Goal: Task Accomplishment & Management: Manage account settings

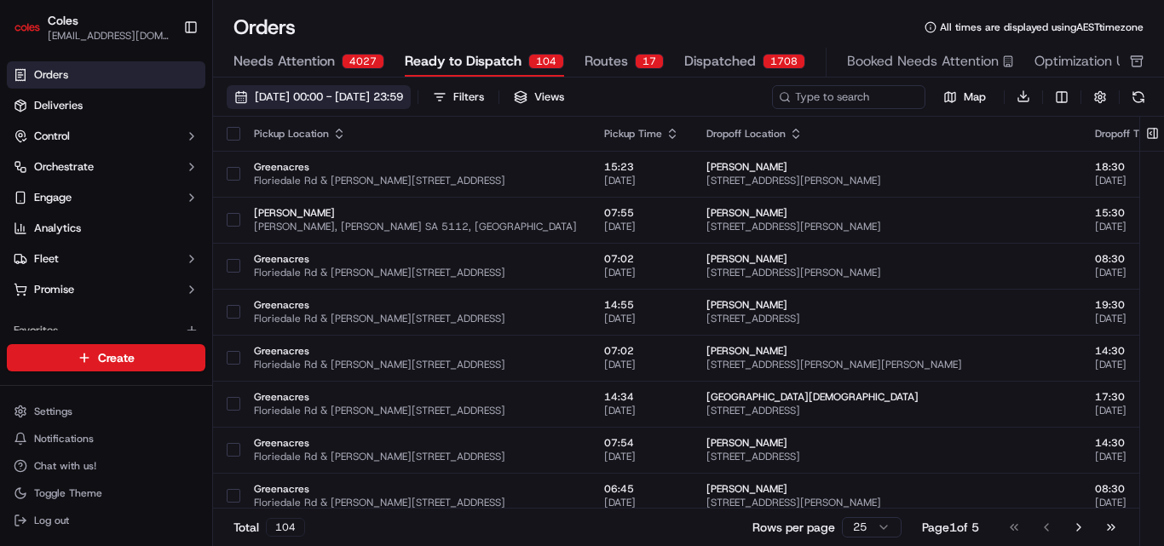
click at [370, 100] on span "[DATE] 00:00 - [DATE] 23:59" at bounding box center [329, 96] width 148 height 15
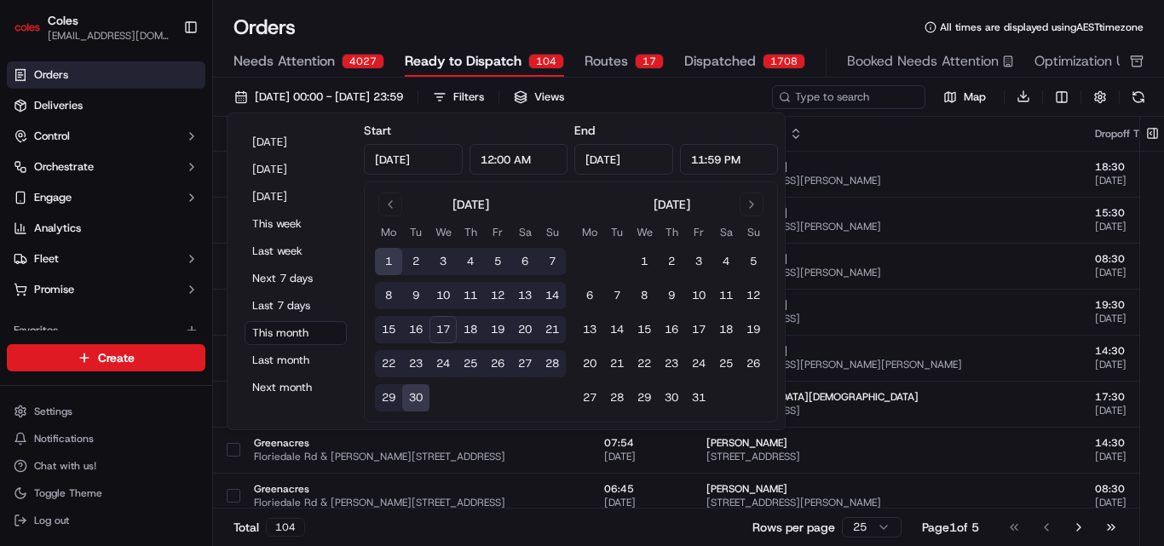
click at [443, 329] on button "17" at bounding box center [442, 329] width 27 height 27
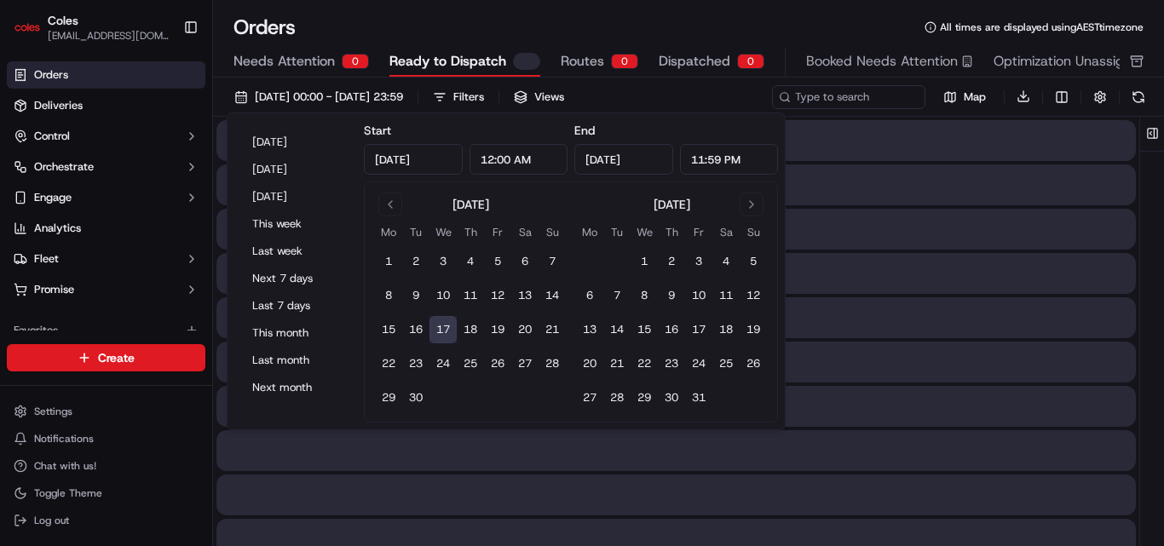
type input "[DATE]"
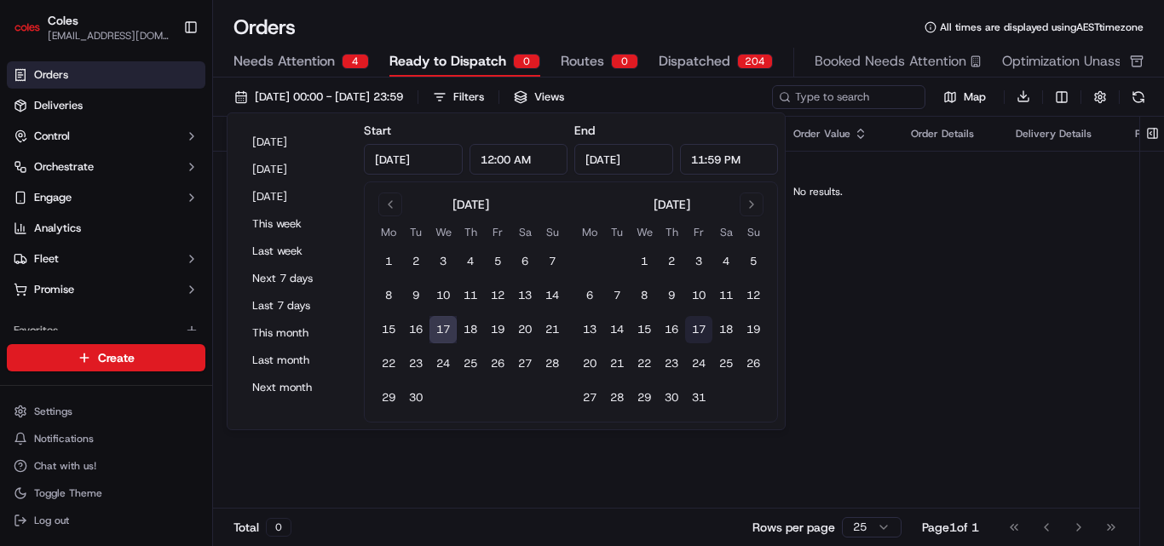
click at [699, 334] on button "17" at bounding box center [698, 329] width 27 height 27
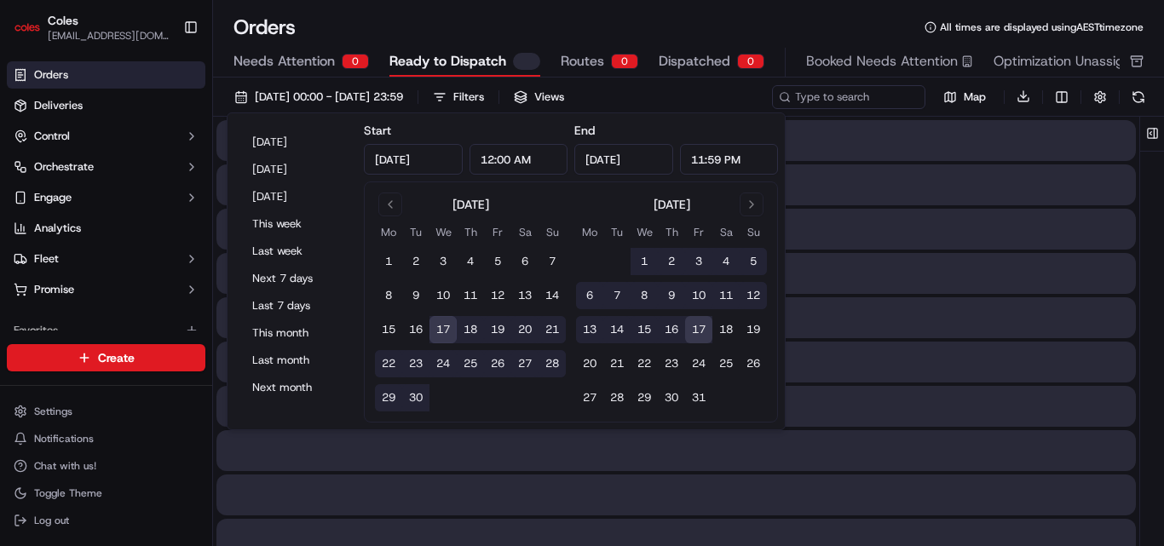
type input "[DATE]"
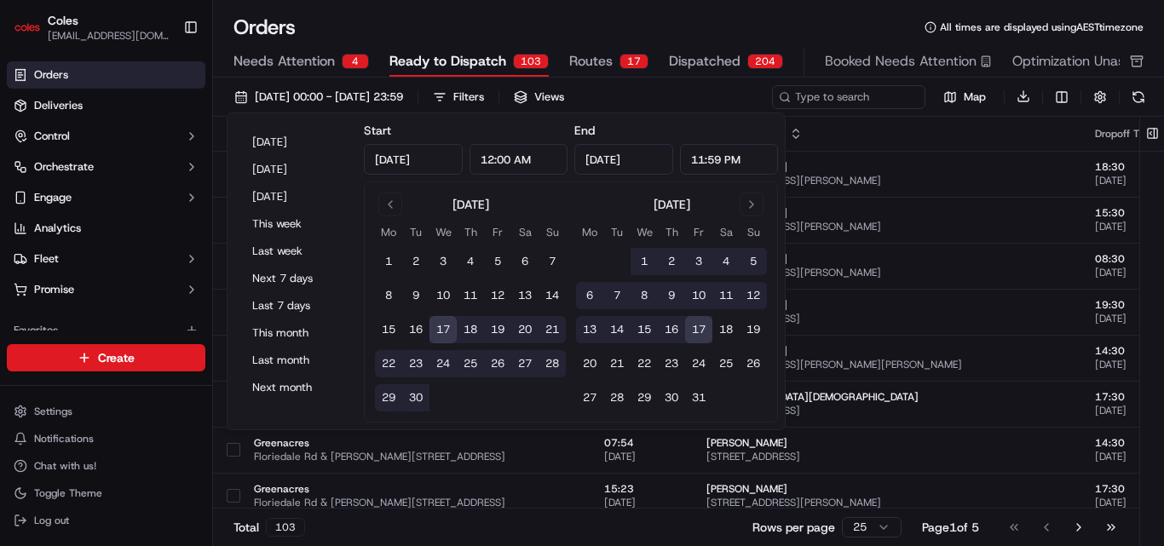
click at [492, 159] on input "12:00 AM" at bounding box center [518, 159] width 99 height 31
type input "1:00 AM"
click at [705, 160] on input "11:59 PM" at bounding box center [729, 159] width 99 height 31
click at [706, 162] on input "2:59 PM" at bounding box center [729, 159] width 99 height 31
click at [722, 158] on input "2:00 PM" at bounding box center [729, 159] width 99 height 31
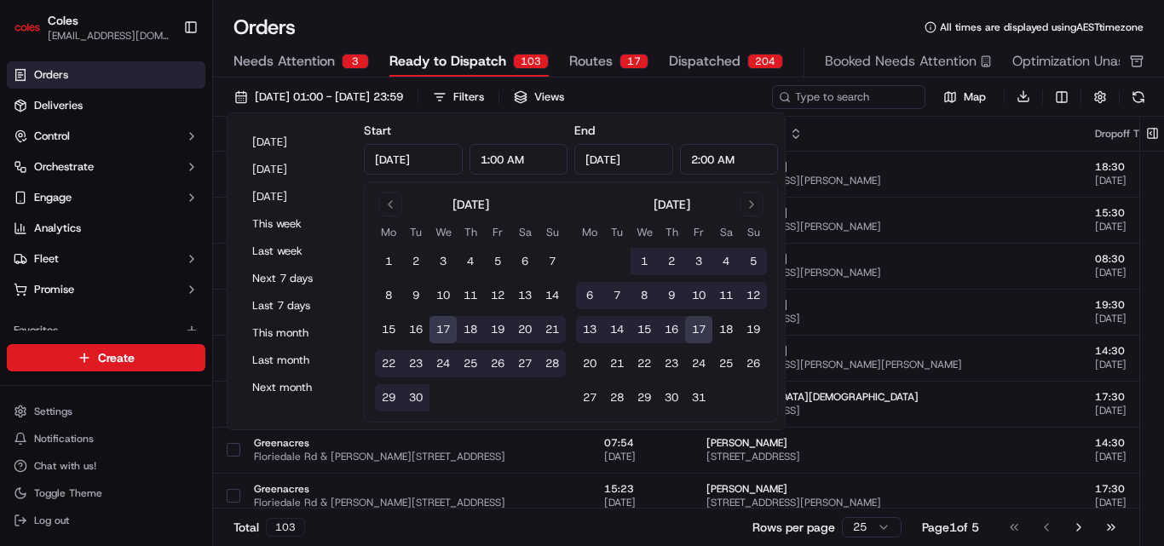
type input "2:00 AM"
click at [450, 328] on button "17" at bounding box center [442, 329] width 27 height 27
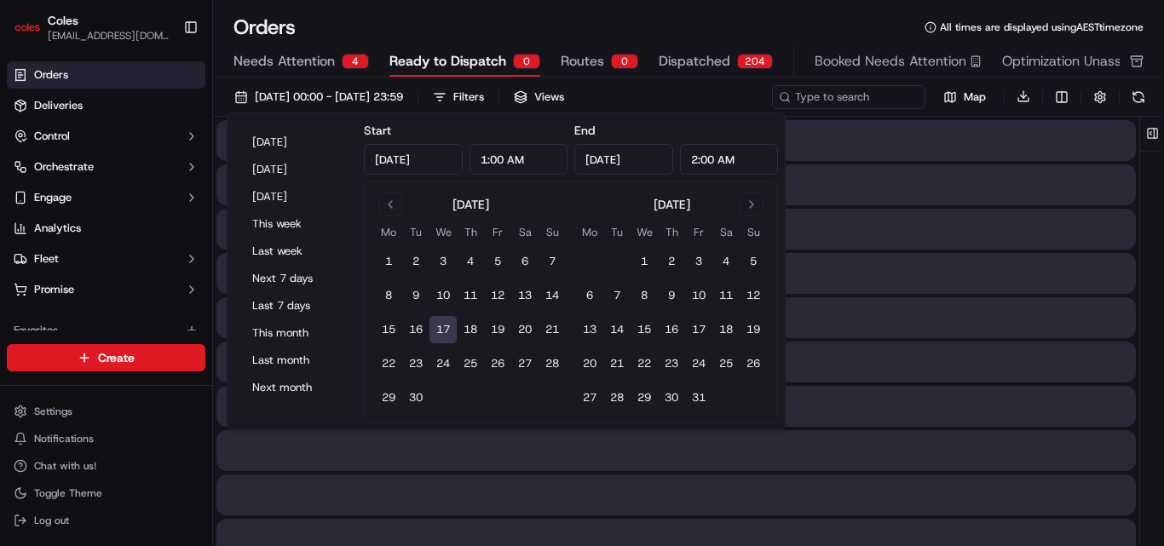
type input "12:00 AM"
type input "[DATE]"
type input "11:59 PM"
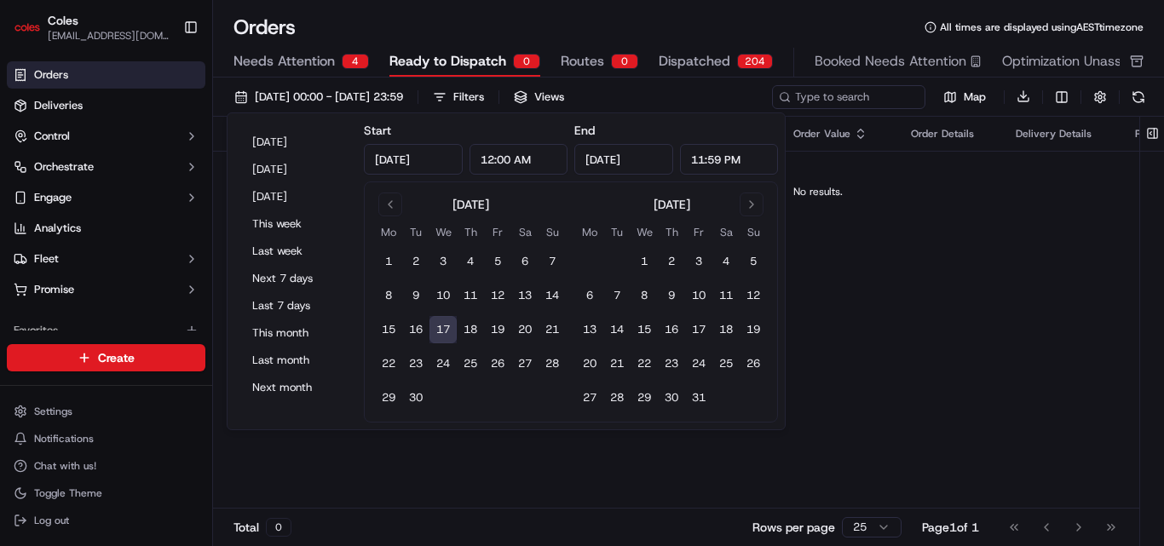
click at [450, 328] on button "17" at bounding box center [442, 329] width 27 height 27
click at [644, 17] on div "Orders All times are displayed using AEST timezone" at bounding box center [688, 27] width 951 height 27
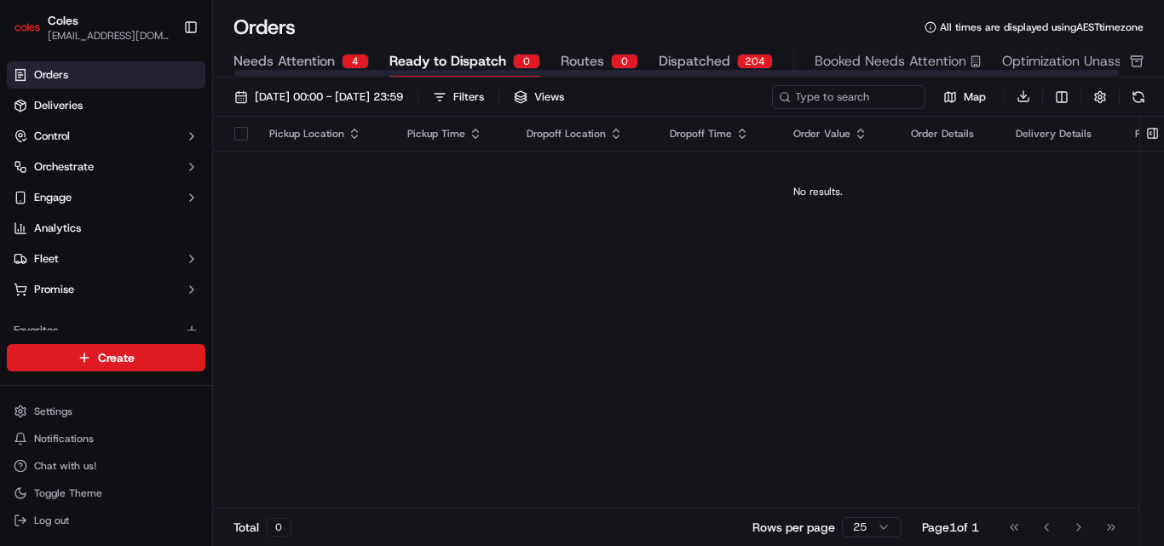
click at [719, 60] on span "Dispatched" at bounding box center [695, 61] width 72 height 20
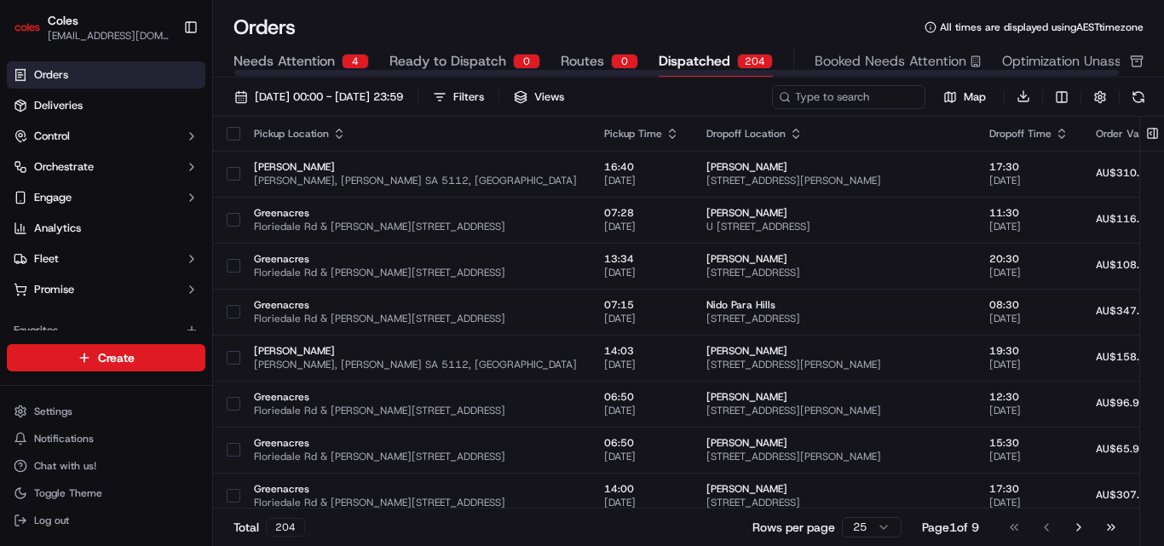
click at [573, 57] on span "Routes" at bounding box center [582, 61] width 43 height 20
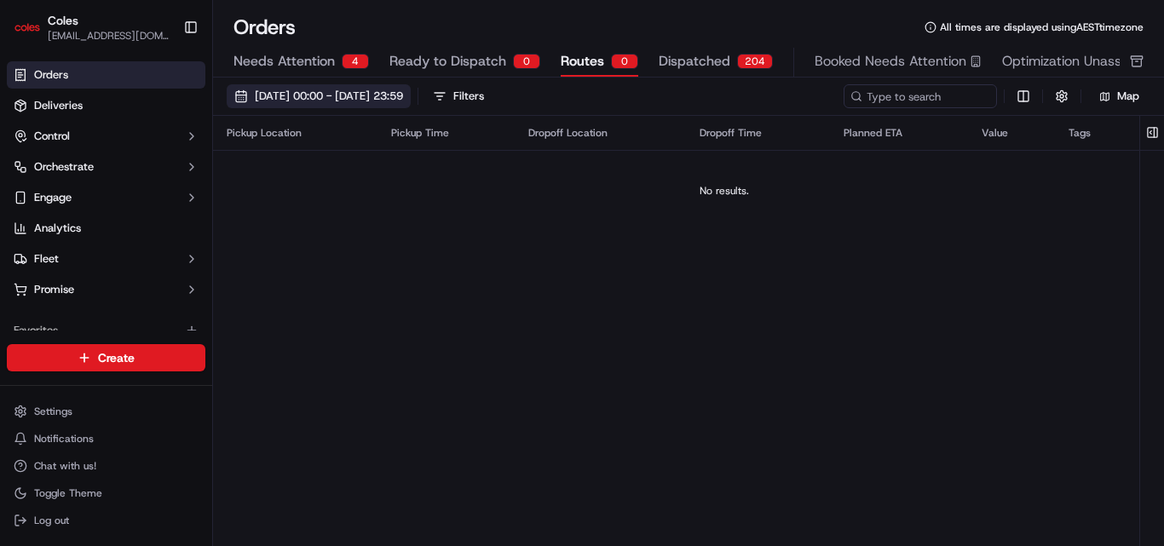
click at [359, 100] on span "[DATE] 00:00 - [DATE] 23:59" at bounding box center [329, 96] width 148 height 15
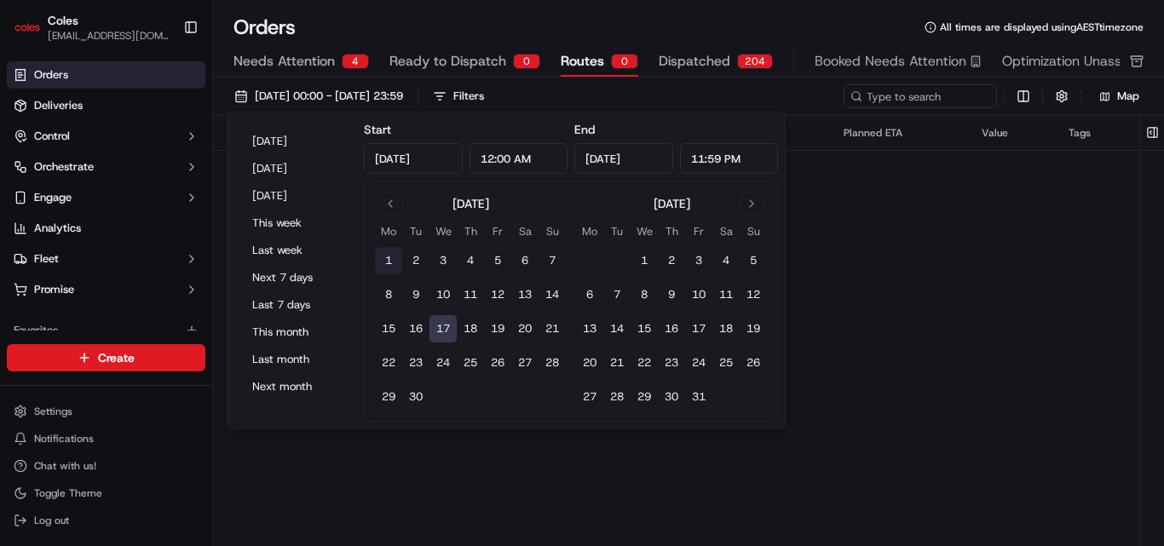
click at [386, 258] on button "1" at bounding box center [388, 260] width 27 height 27
type input "[DATE]"
click at [420, 388] on button "30" at bounding box center [415, 396] width 27 height 27
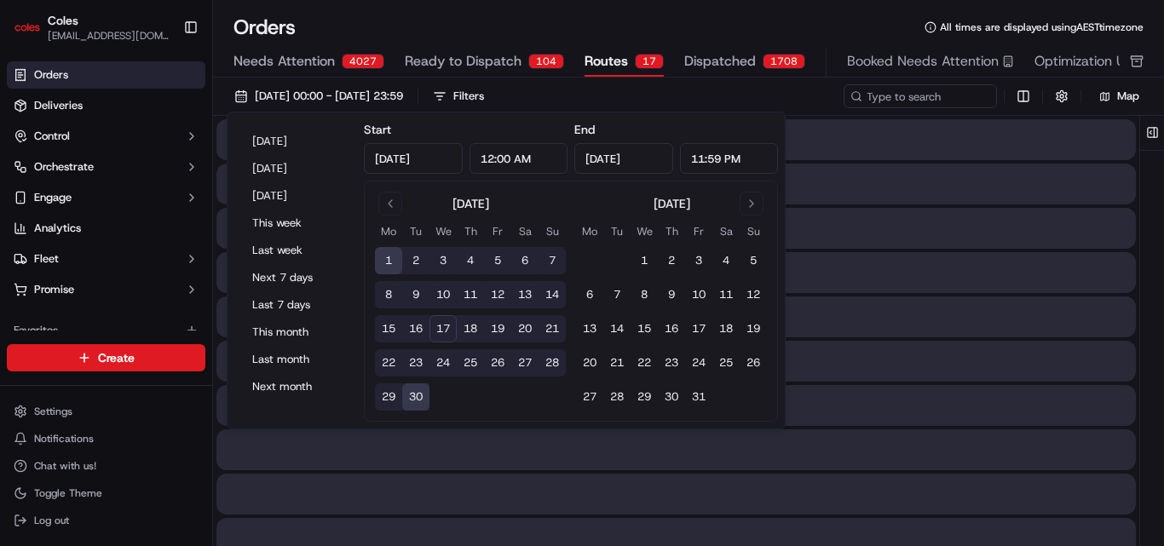
type input "[DATE]"
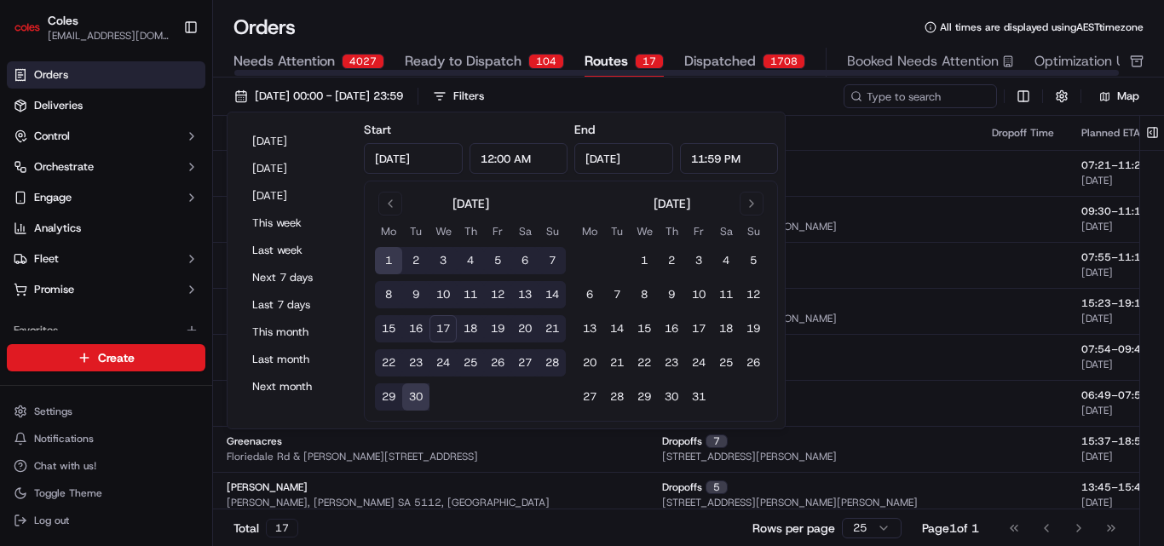
click at [508, 55] on span "Ready to Dispatch" at bounding box center [463, 61] width 117 height 20
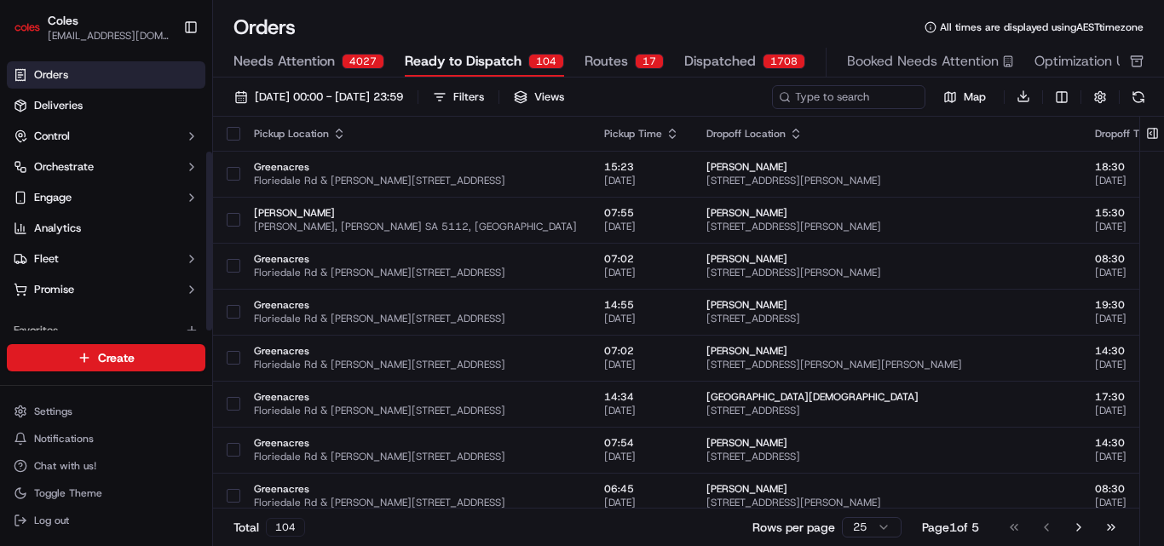
scroll to position [150, 0]
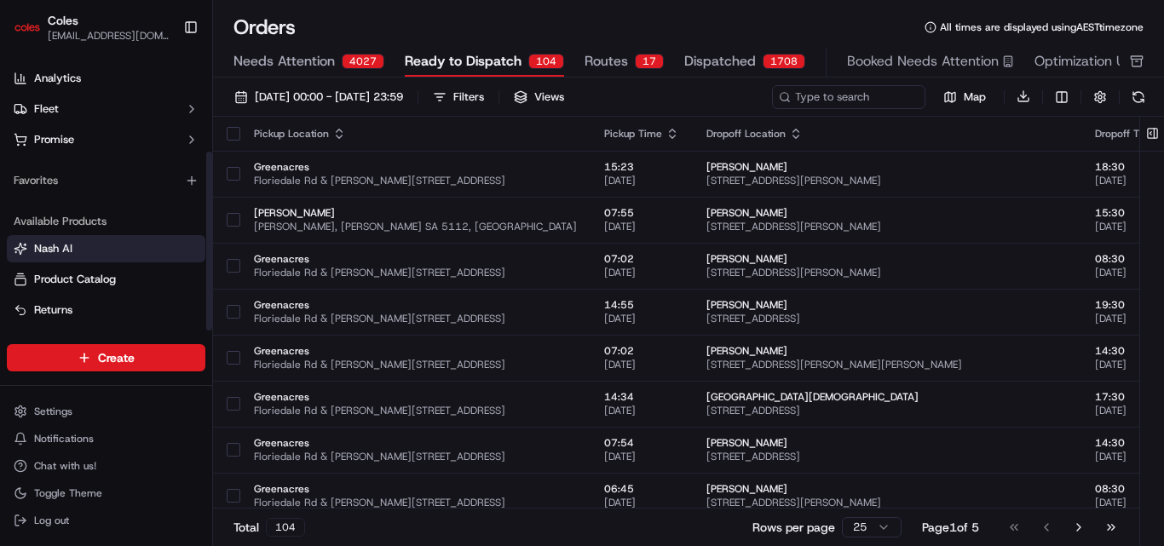
click at [75, 251] on link "Nash AI" at bounding box center [106, 248] width 185 height 15
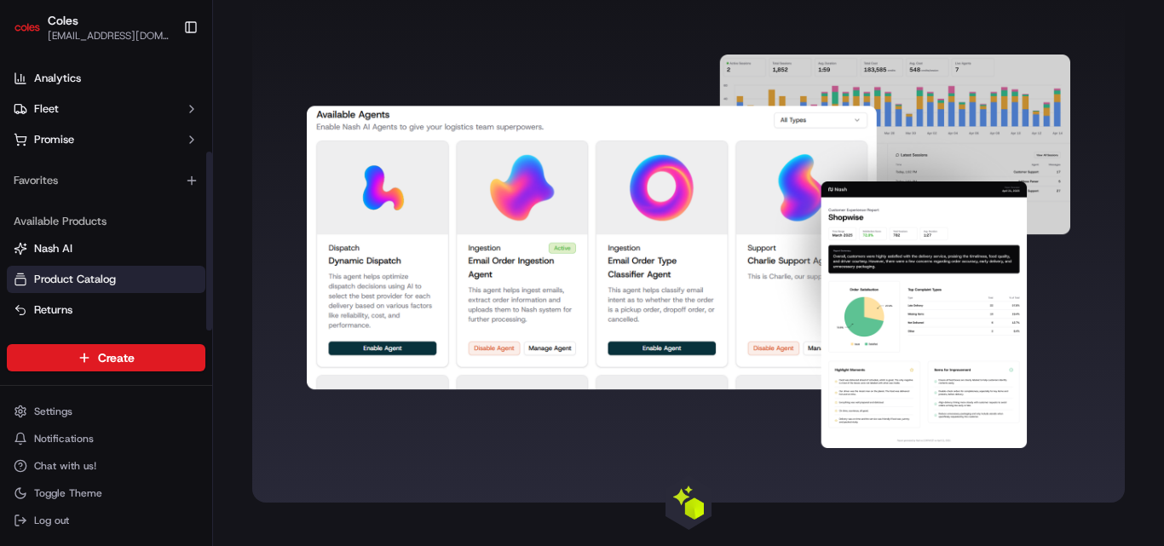
click at [93, 276] on span "Product Catalog" at bounding box center [75, 279] width 82 height 15
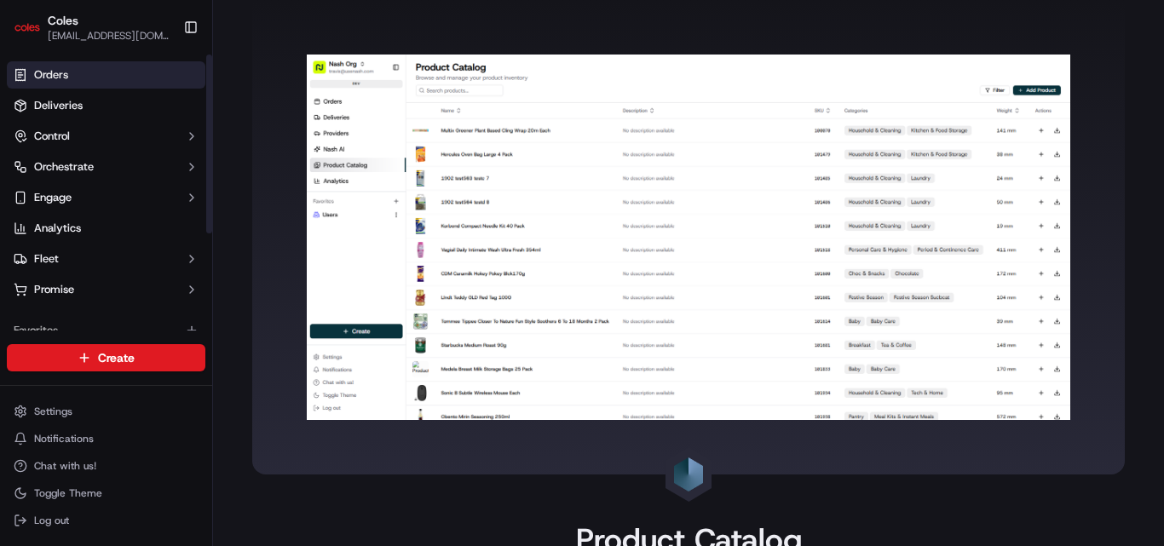
click at [72, 72] on link "Orders" at bounding box center [106, 74] width 198 height 27
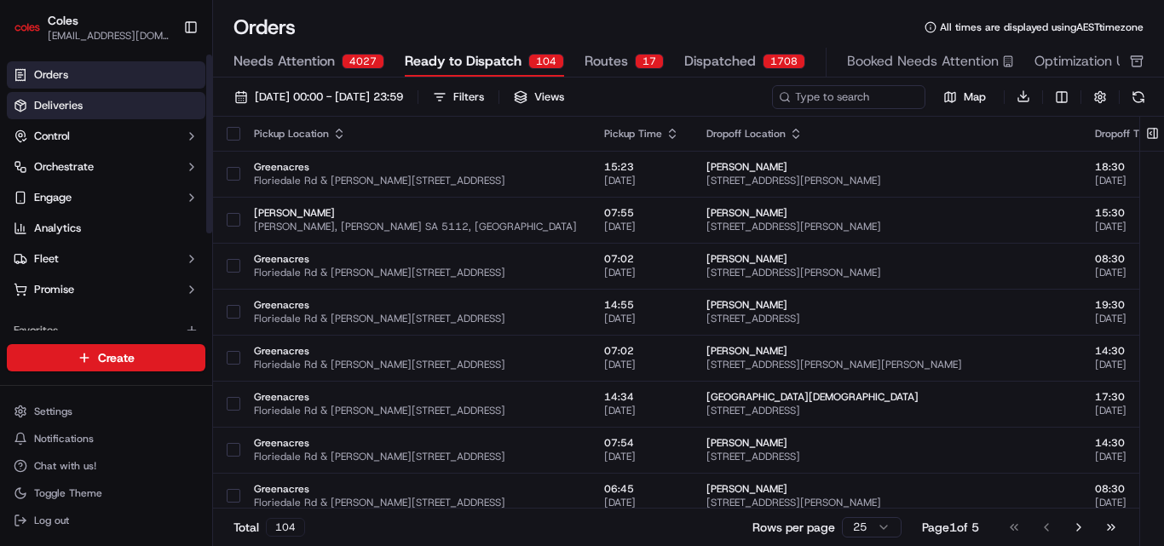
click at [81, 104] on span "Deliveries" at bounding box center [58, 105] width 49 height 15
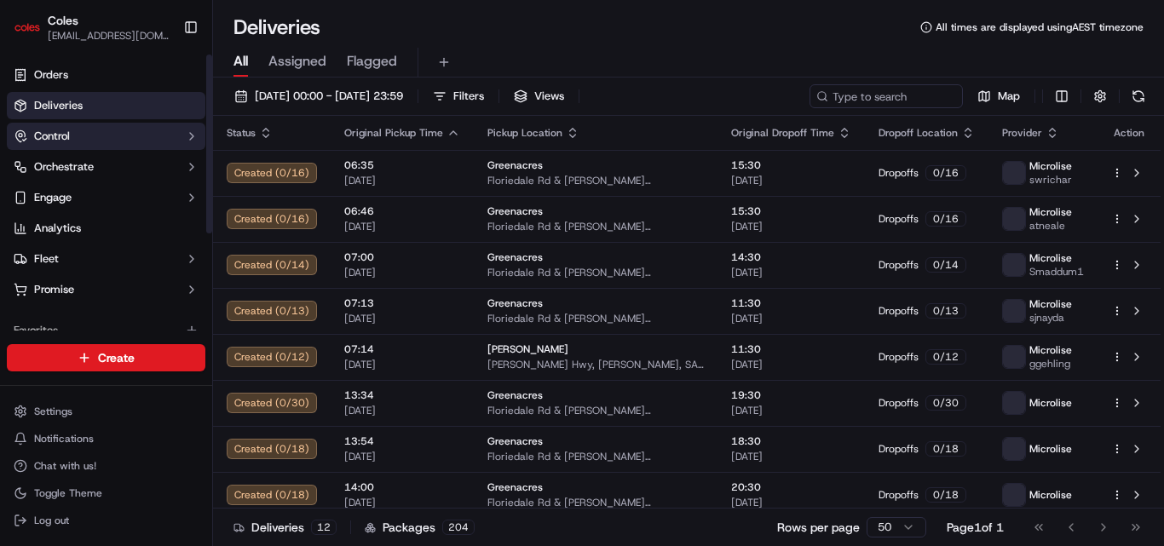
click at [81, 129] on button "Control" at bounding box center [106, 136] width 198 height 27
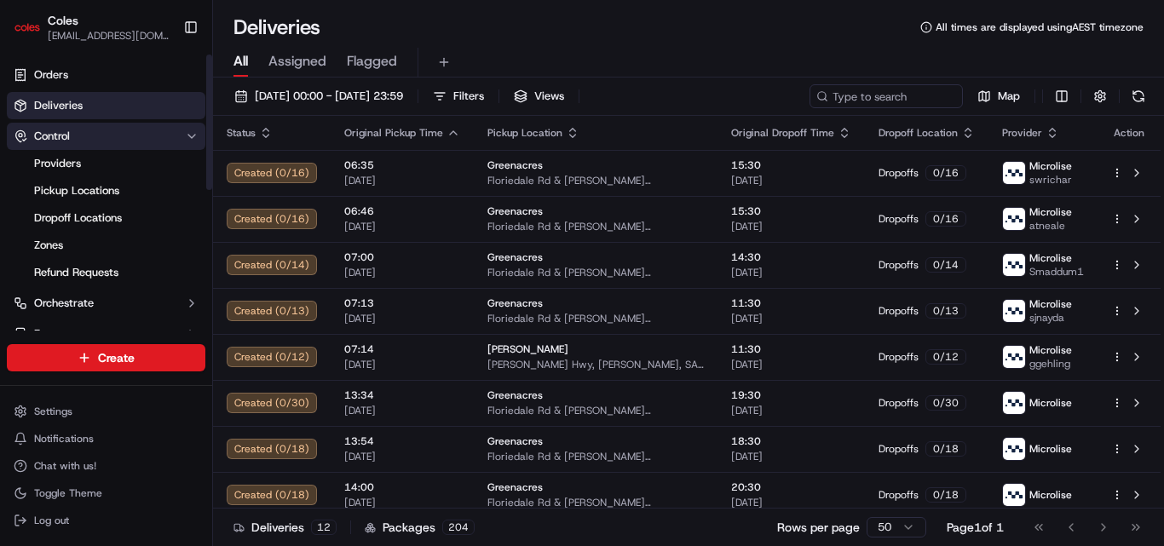
click at [89, 131] on button "Control" at bounding box center [106, 136] width 198 height 27
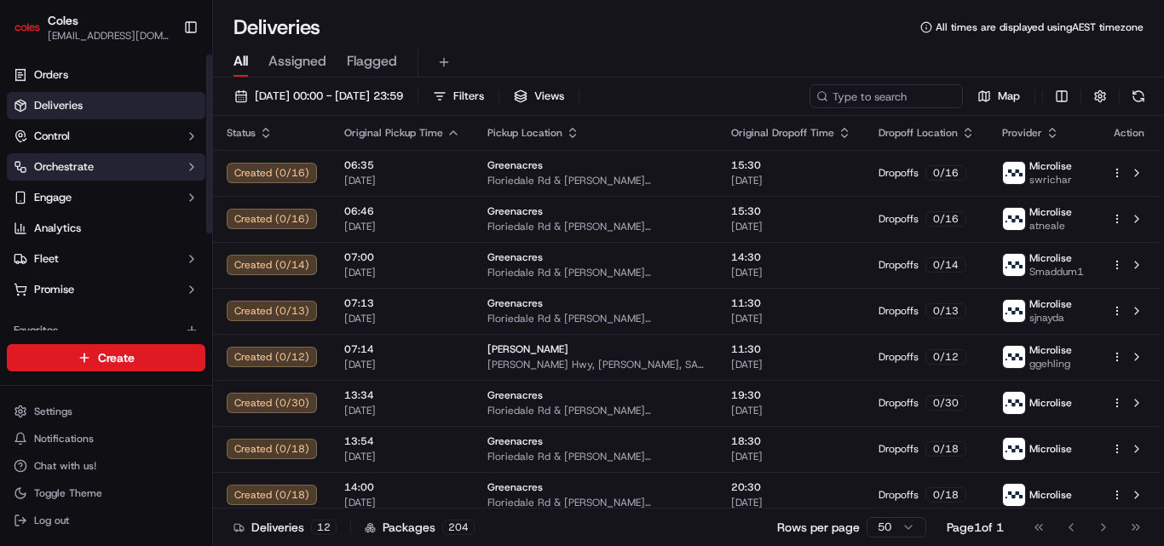
click at [129, 168] on button "Orchestrate" at bounding box center [106, 166] width 198 height 27
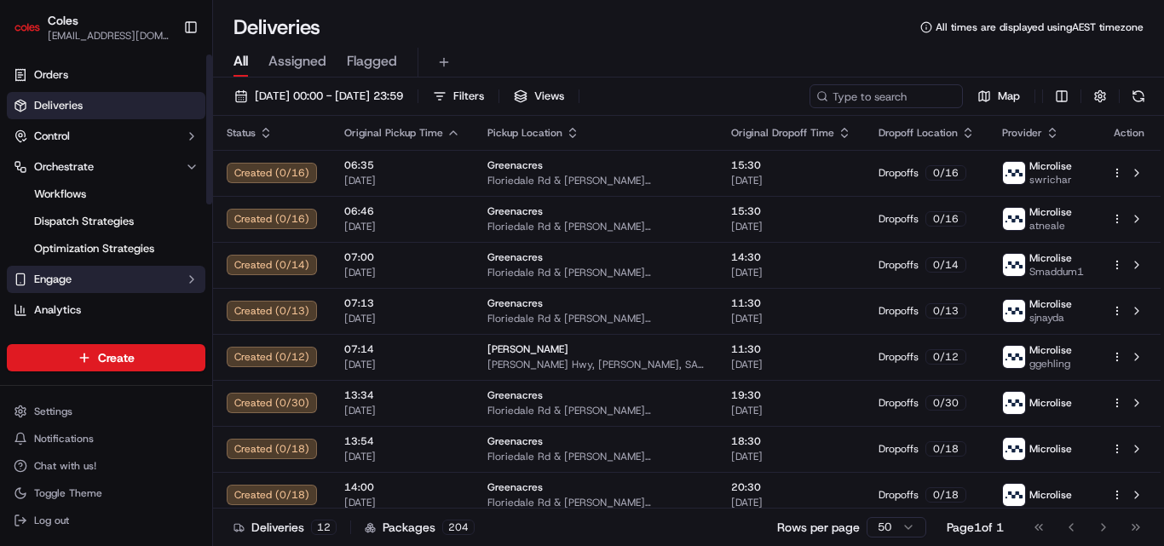
click at [111, 267] on button "Engage" at bounding box center [106, 279] width 198 height 27
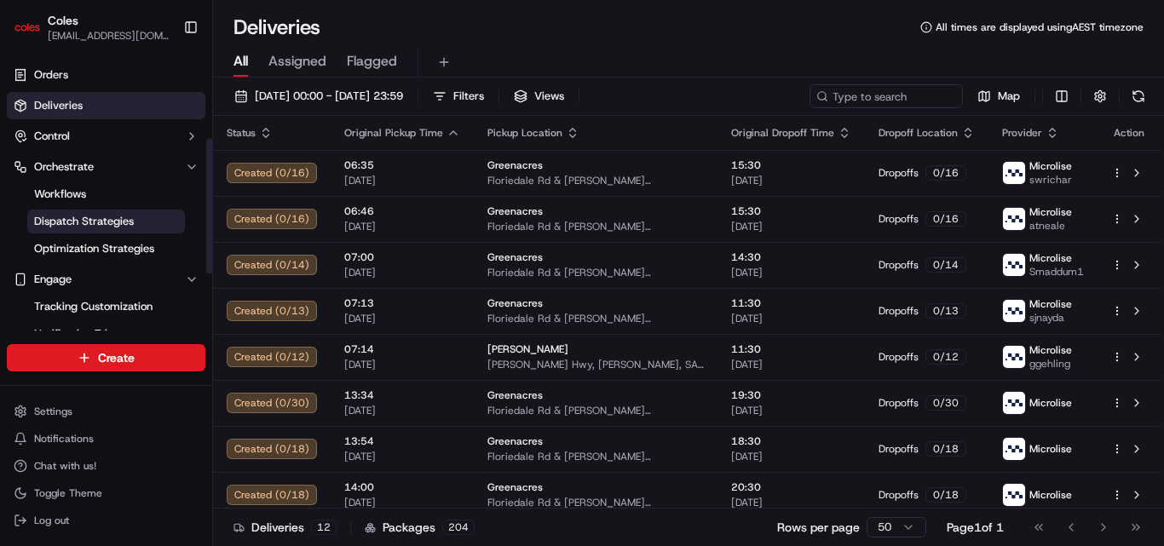
scroll to position [170, 0]
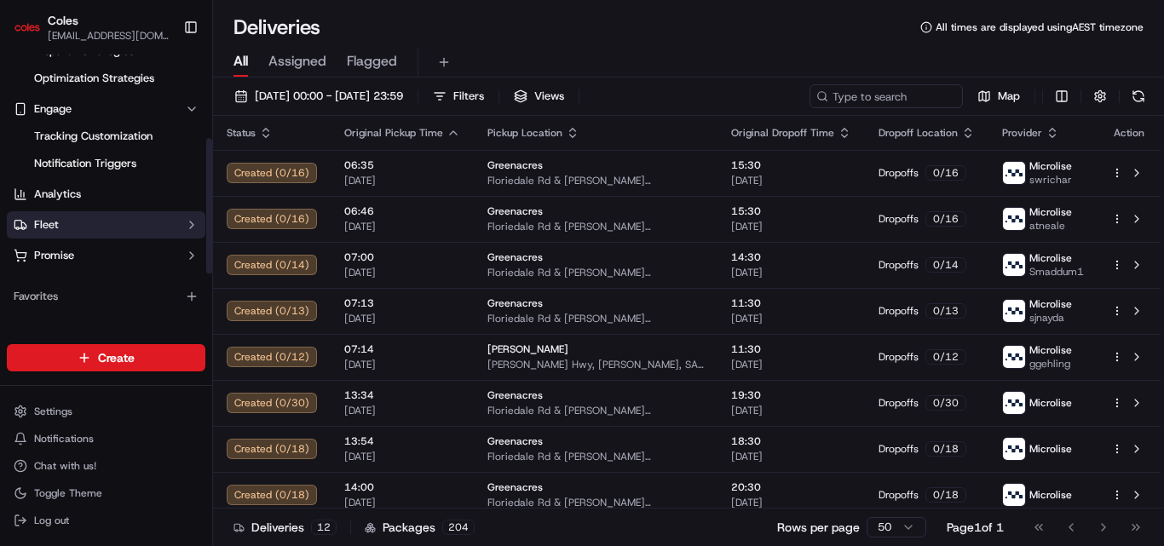
click at [90, 218] on button "Fleet" at bounding box center [106, 224] width 198 height 27
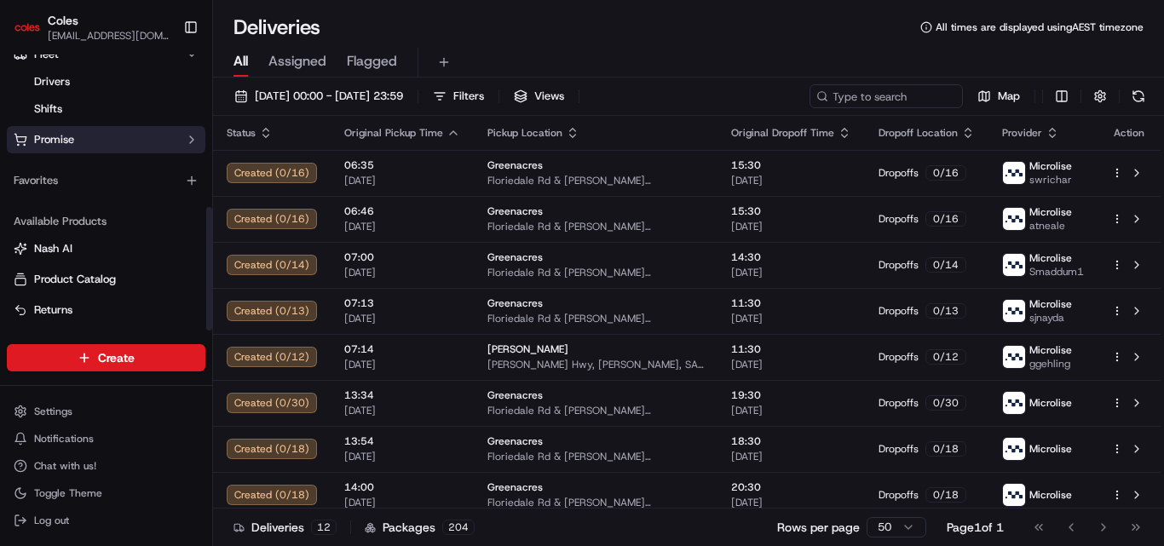
click at [102, 141] on button "Promise" at bounding box center [106, 139] width 198 height 27
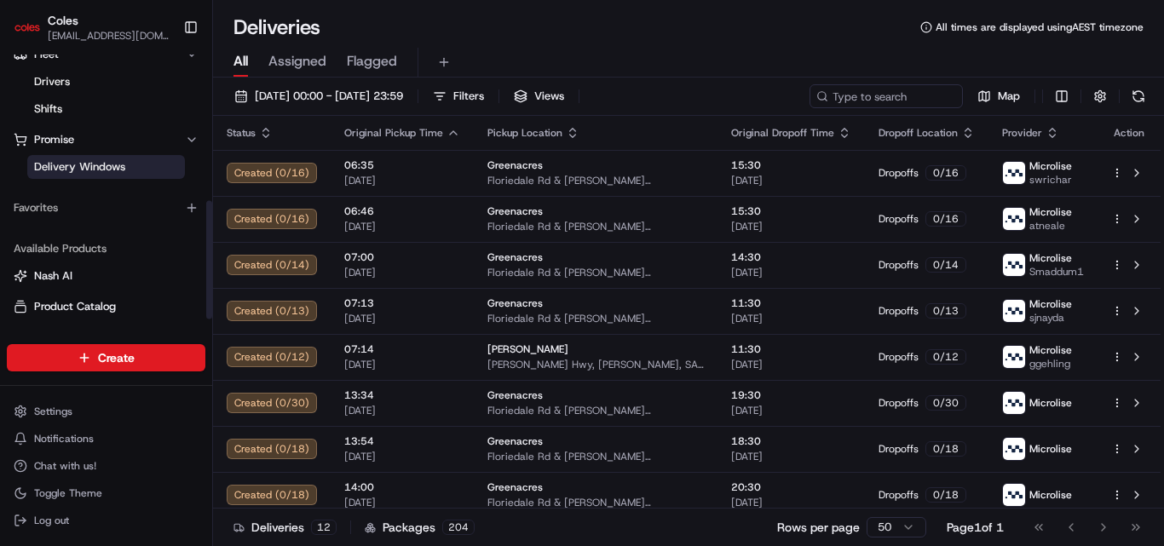
click at [119, 170] on span "Delivery Windows" at bounding box center [79, 166] width 91 height 15
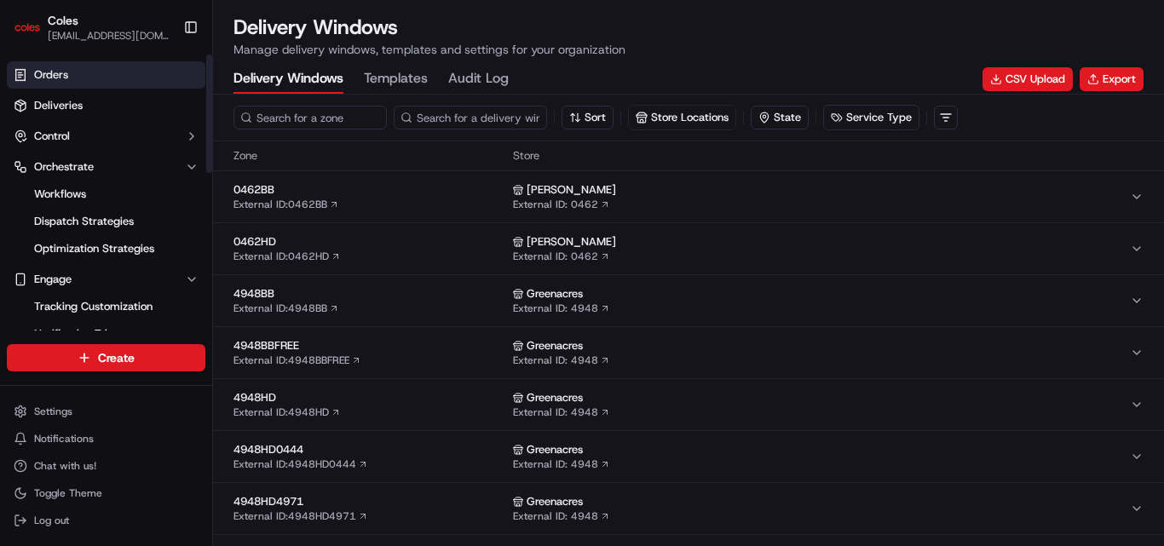
click at [69, 69] on link "Orders" at bounding box center [106, 74] width 198 height 27
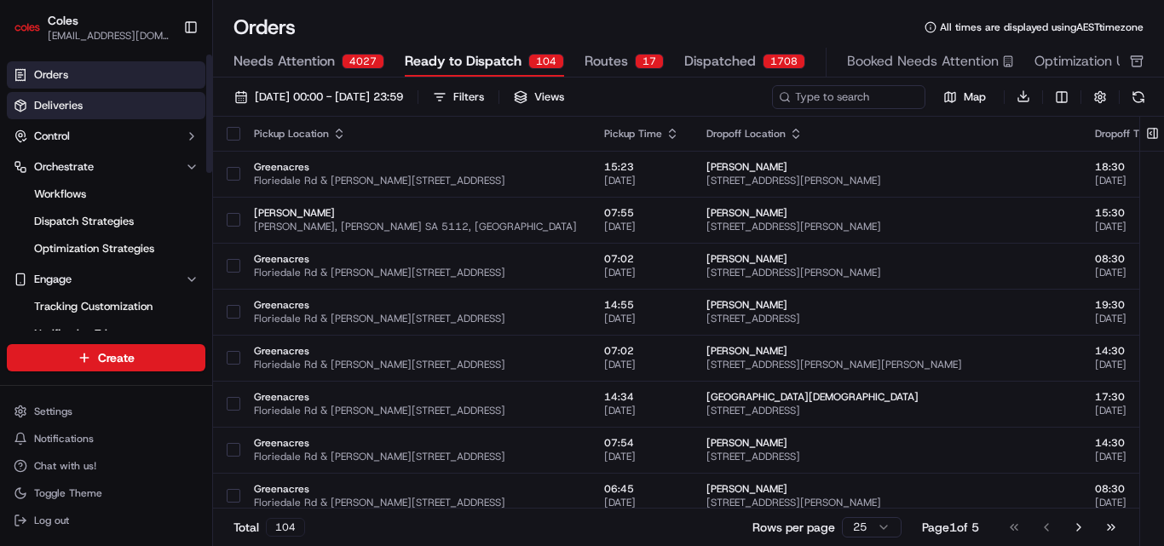
click at [72, 101] on span "Deliveries" at bounding box center [58, 105] width 49 height 15
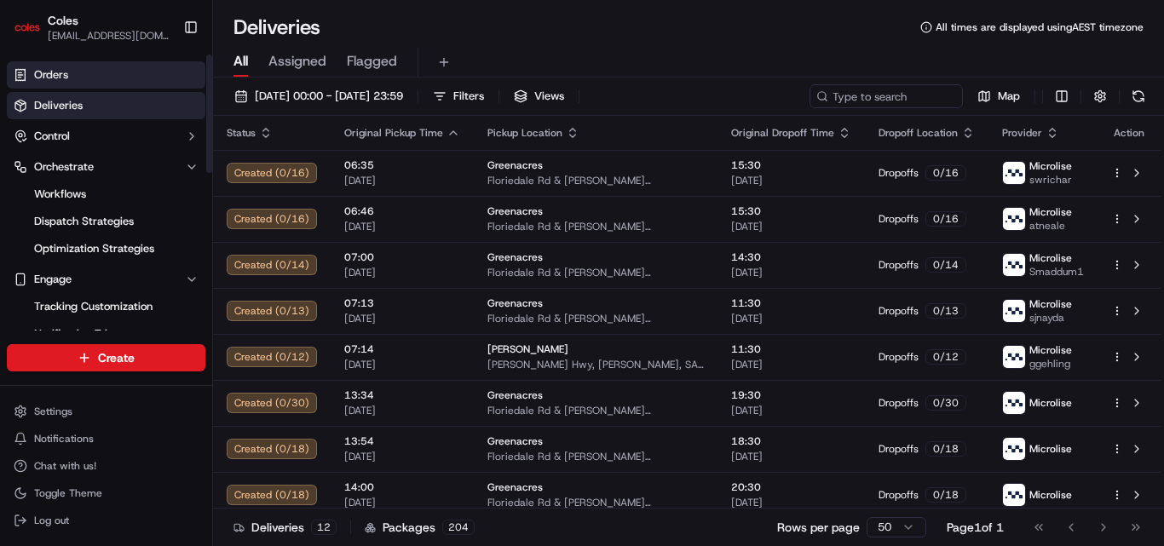
click at [62, 74] on span "Orders" at bounding box center [51, 74] width 34 height 15
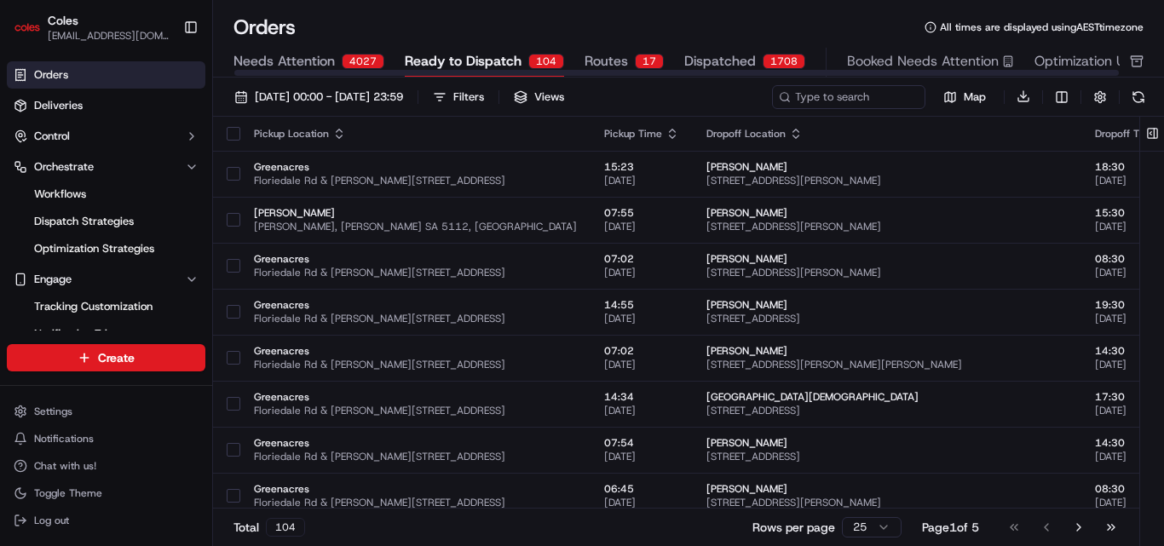
click at [284, 60] on span "Needs Attention" at bounding box center [283, 61] width 101 height 20
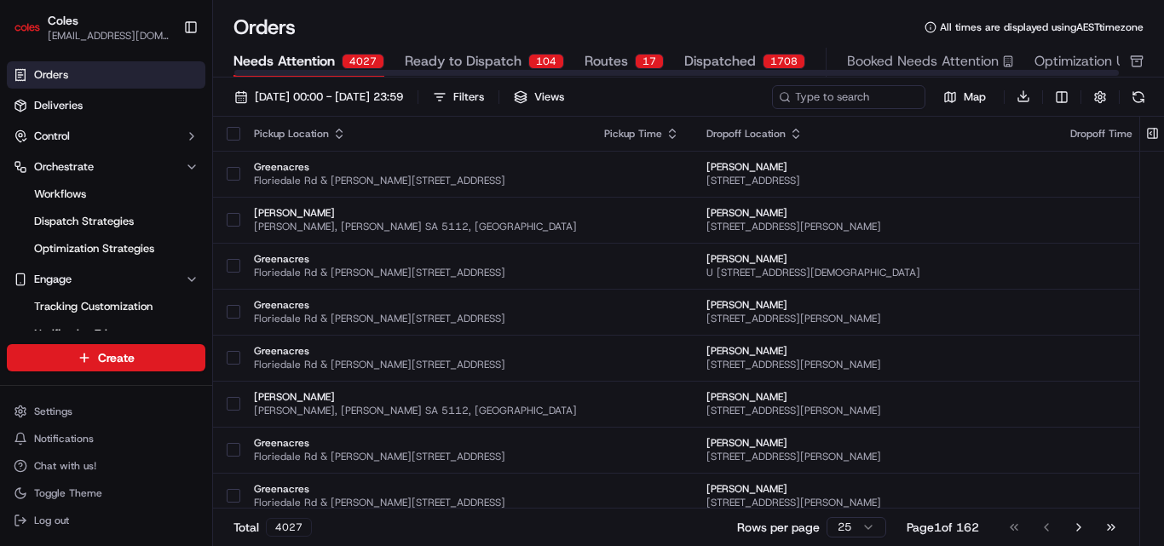
click at [476, 65] on span "Ready to Dispatch" at bounding box center [463, 61] width 117 height 20
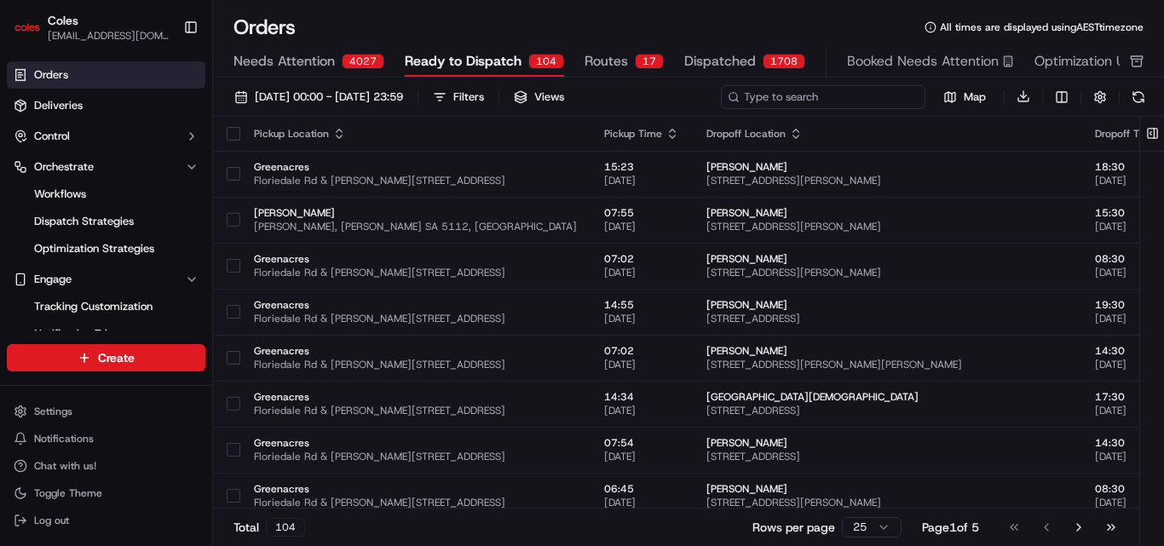
click at [854, 98] on input at bounding box center [823, 97] width 204 height 24
paste input "a230333577"
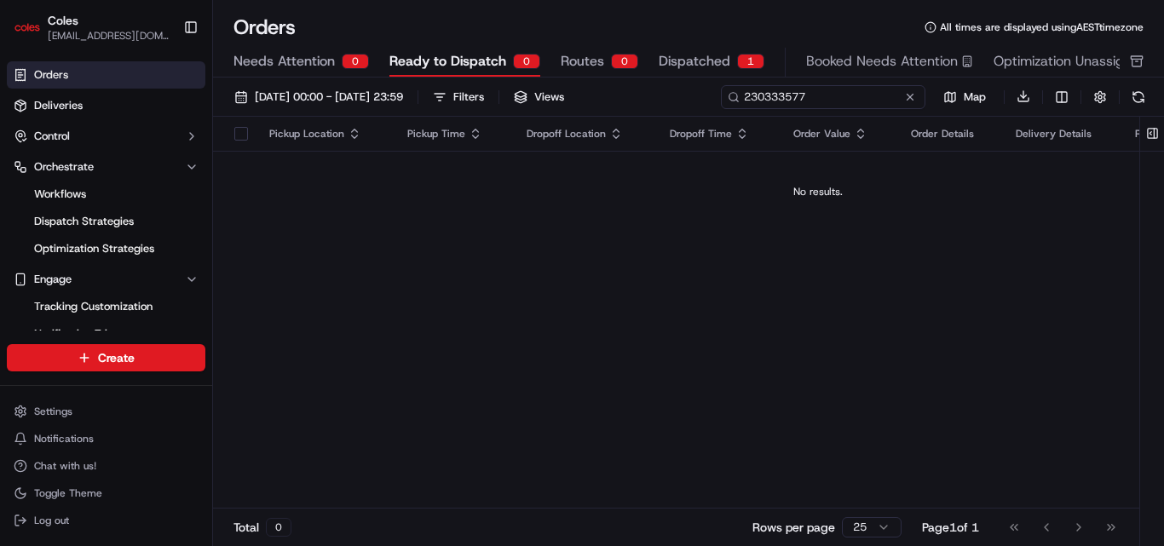
type input "230333577"
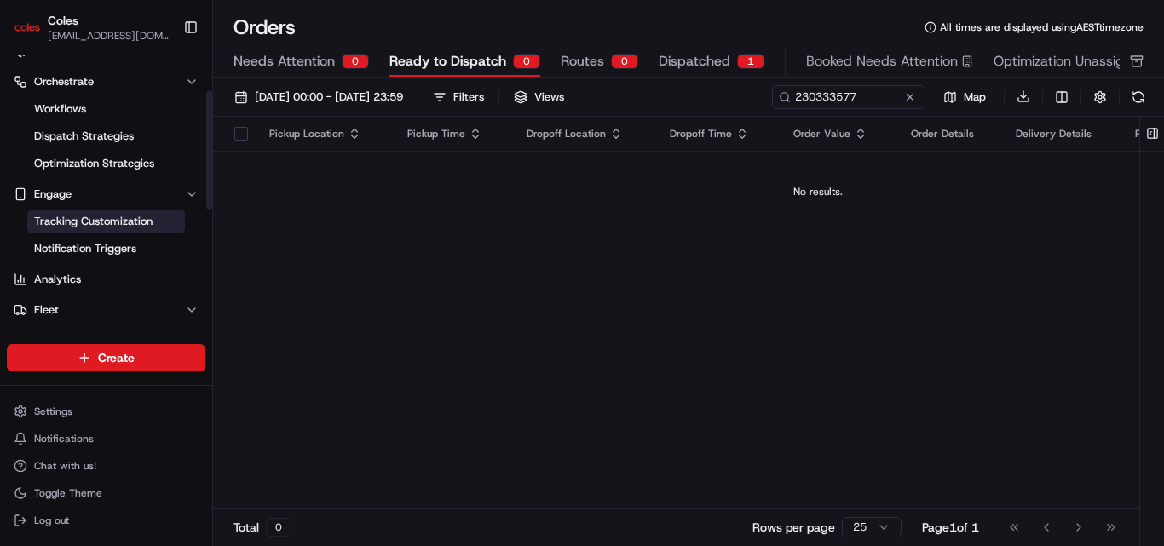
click at [113, 226] on span "Tracking Customization" at bounding box center [93, 221] width 118 height 15
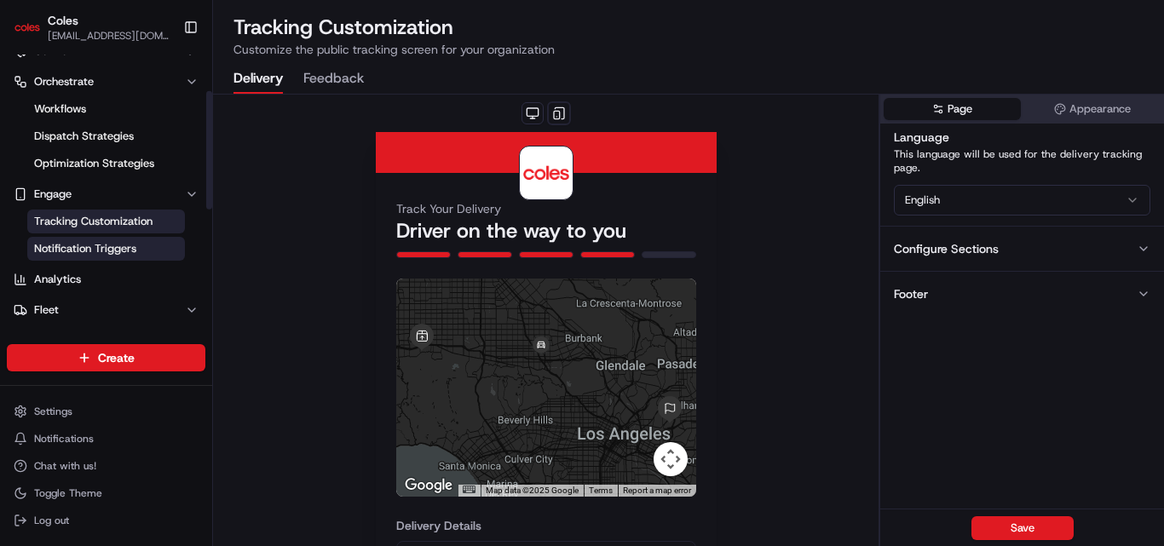
click at [107, 240] on link "Notification Triggers" at bounding box center [106, 249] width 158 height 24
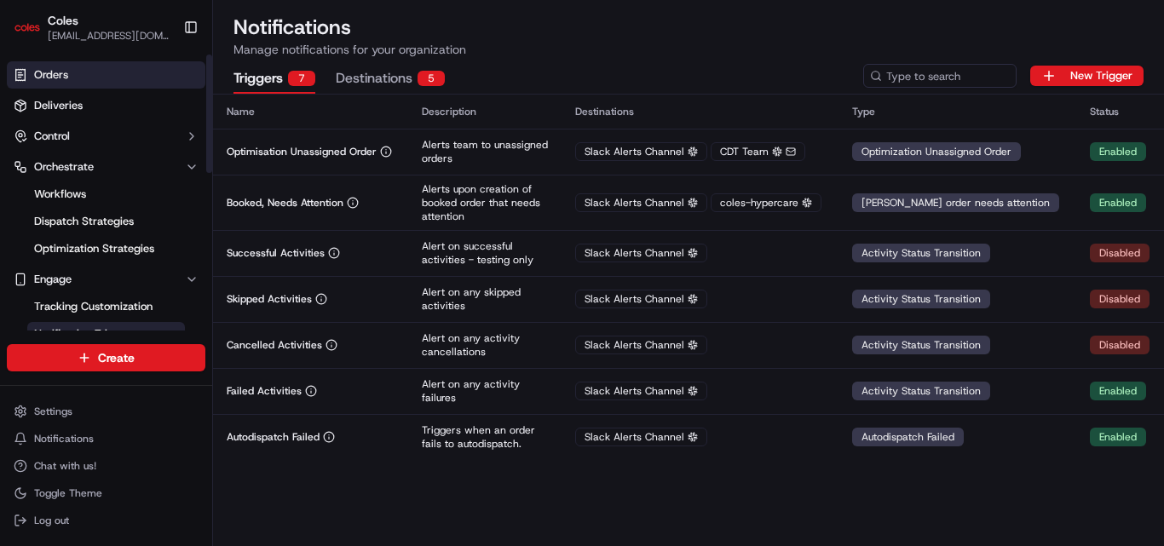
click at [49, 79] on span "Orders" at bounding box center [51, 74] width 34 height 15
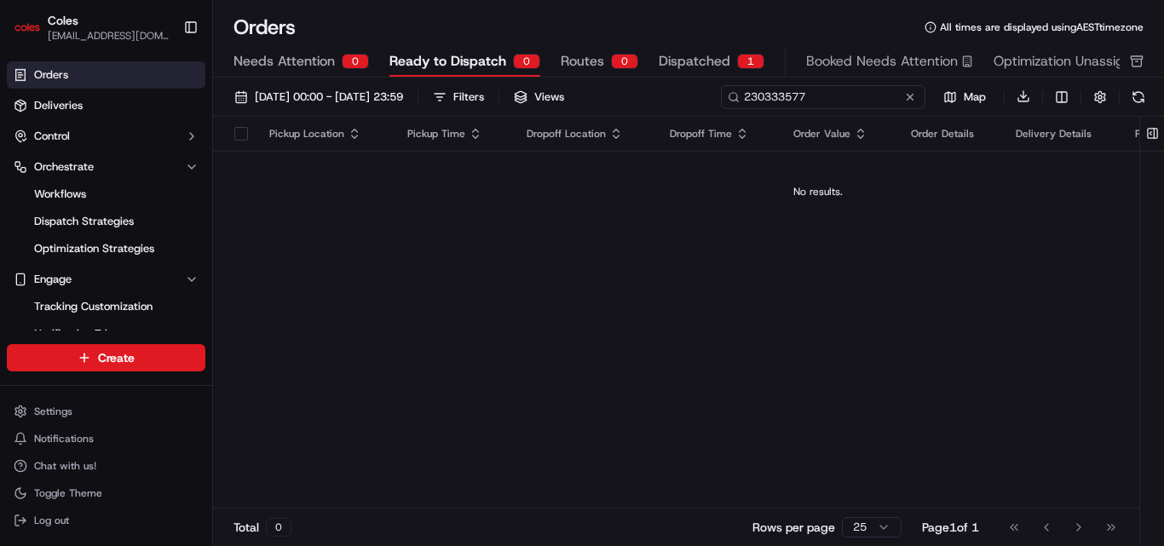
click at [861, 96] on input "230333577" at bounding box center [823, 97] width 204 height 24
click at [302, 65] on span "Needs Attention" at bounding box center [283, 61] width 101 height 20
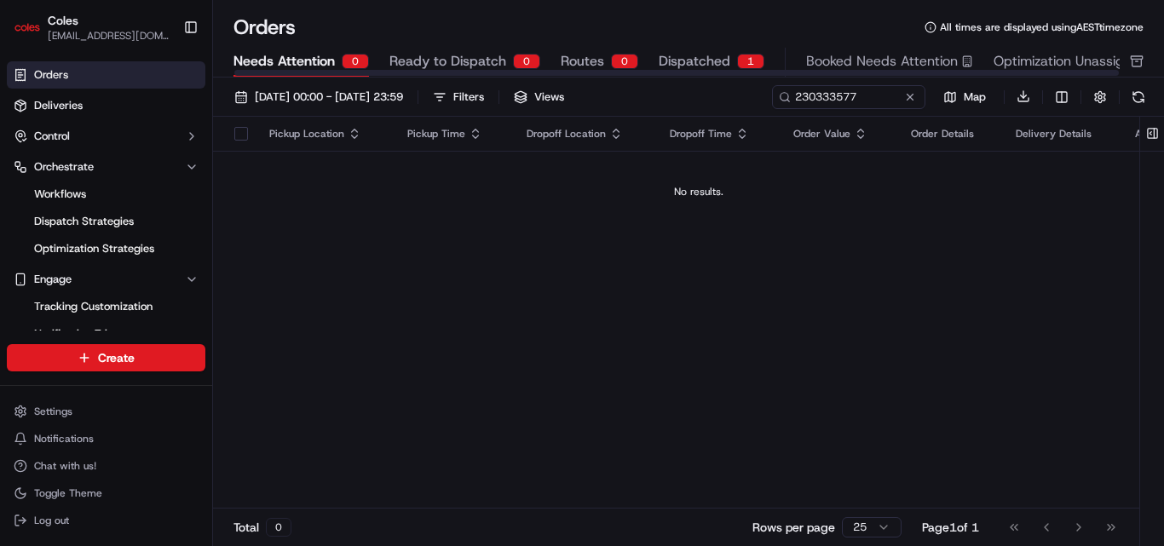
click at [452, 64] on span "Ready to Dispatch" at bounding box center [447, 61] width 117 height 20
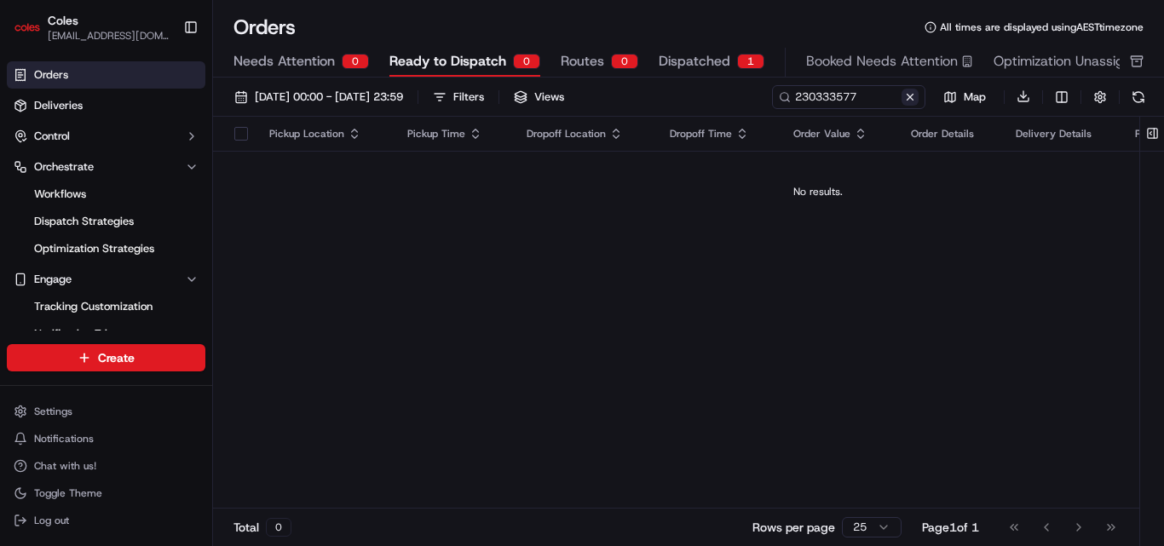
click at [910, 99] on button at bounding box center [909, 97] width 17 height 17
